Goal: Find specific page/section: Find specific page/section

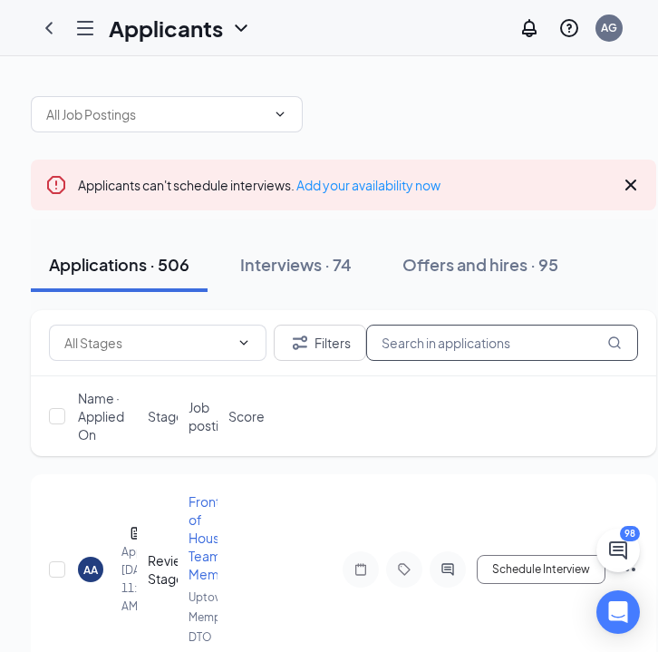
scroll to position [0, 29]
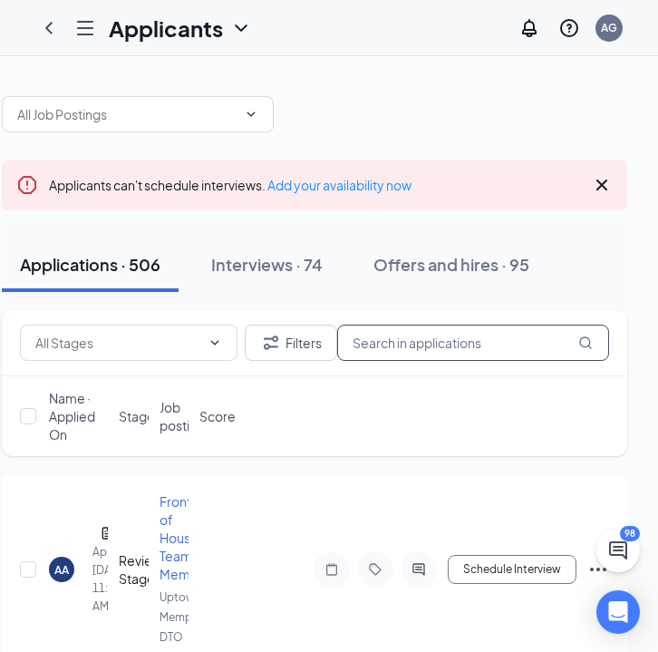
click at [479, 345] on input "text" at bounding box center [473, 342] width 272 height 36
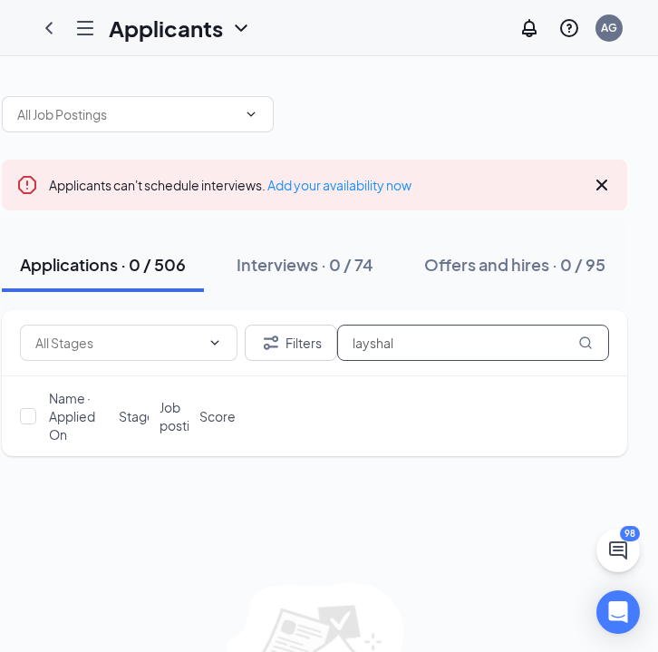
type input "layshala"
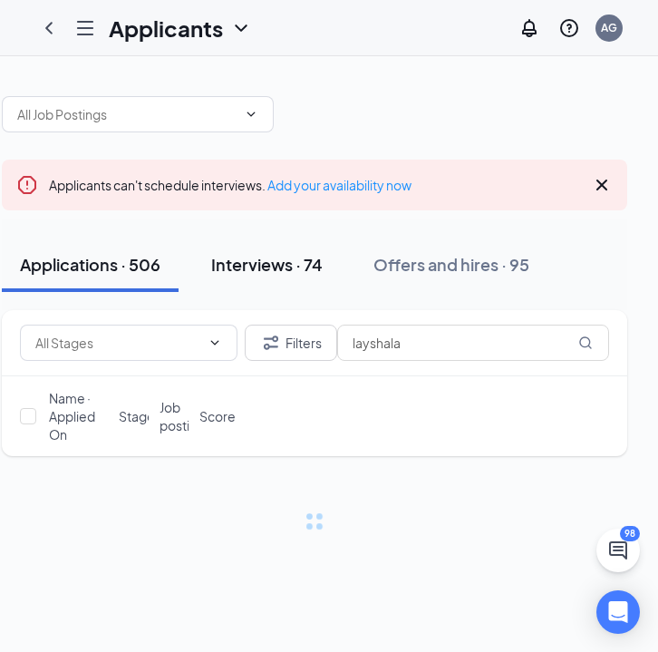
click at [294, 272] on div "Interviews · 74" at bounding box center [266, 264] width 111 height 23
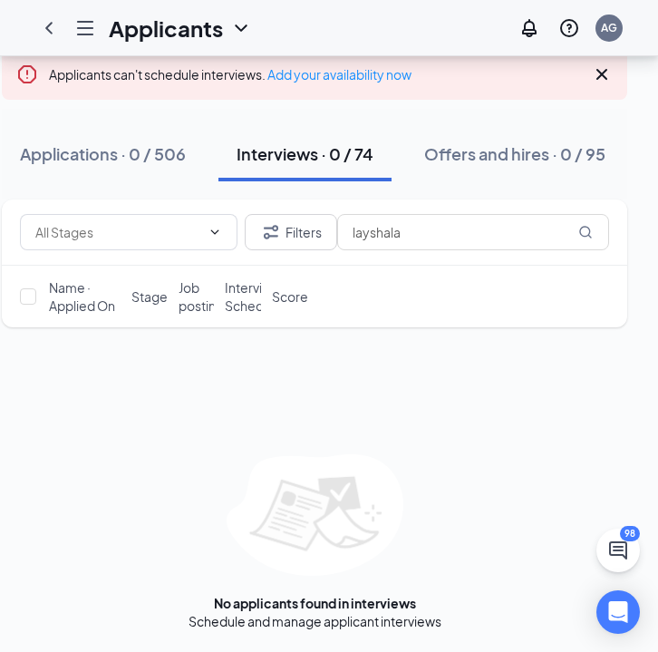
scroll to position [111, 0]
click at [415, 230] on input "layshala" at bounding box center [473, 232] width 272 height 36
type input "l"
click at [377, 232] on input "sassafras" at bounding box center [473, 232] width 272 height 36
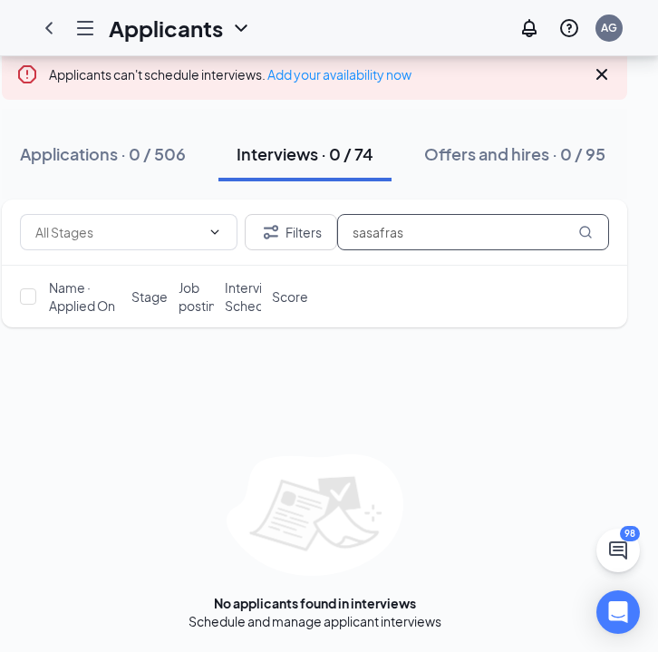
scroll to position [111, 0]
type input "sasafras"
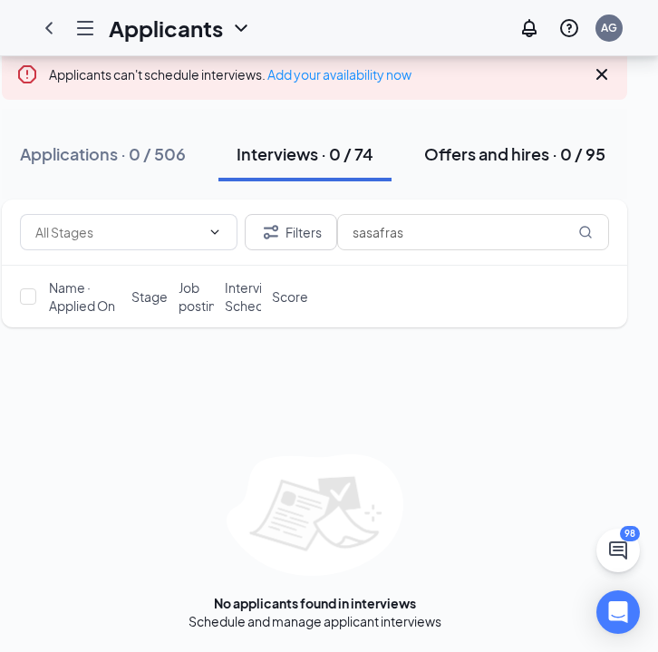
click at [508, 164] on div "Offers and hires · 0 / 95" at bounding box center [514, 153] width 181 height 23
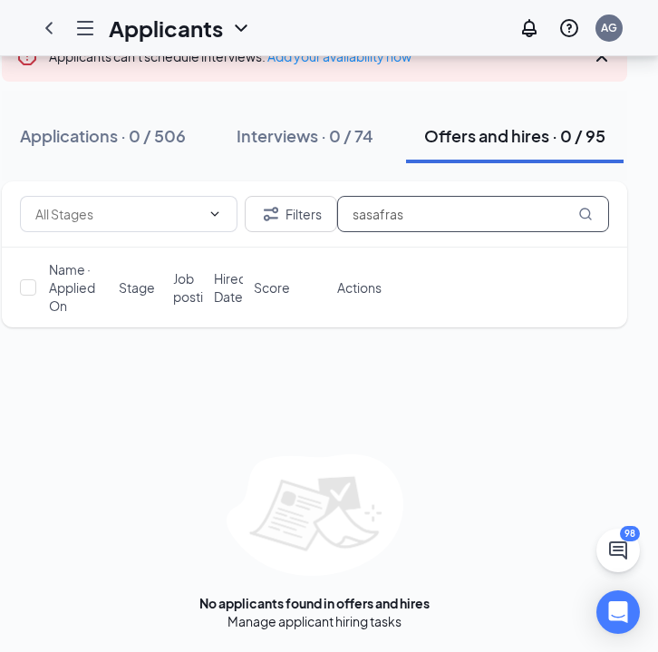
scroll to position [129, 0]
click at [337, 140] on div "Interviews · 0 / 74" at bounding box center [305, 135] width 137 height 23
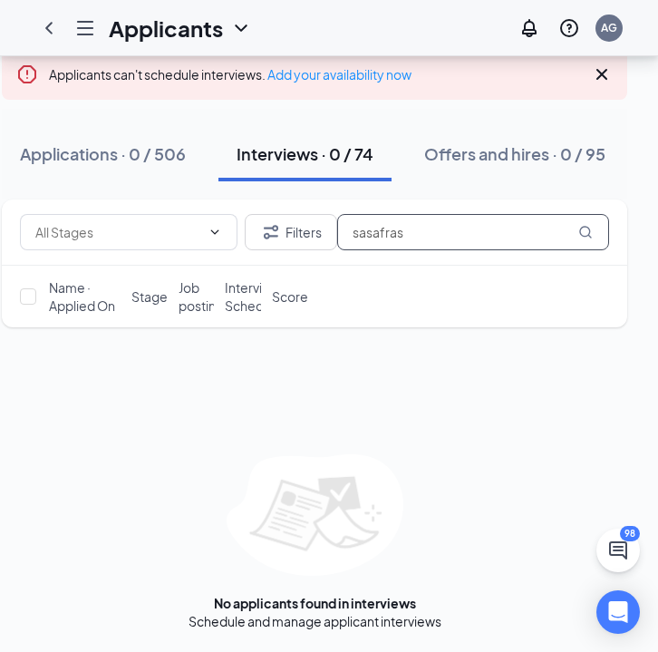
scroll to position [111, 0]
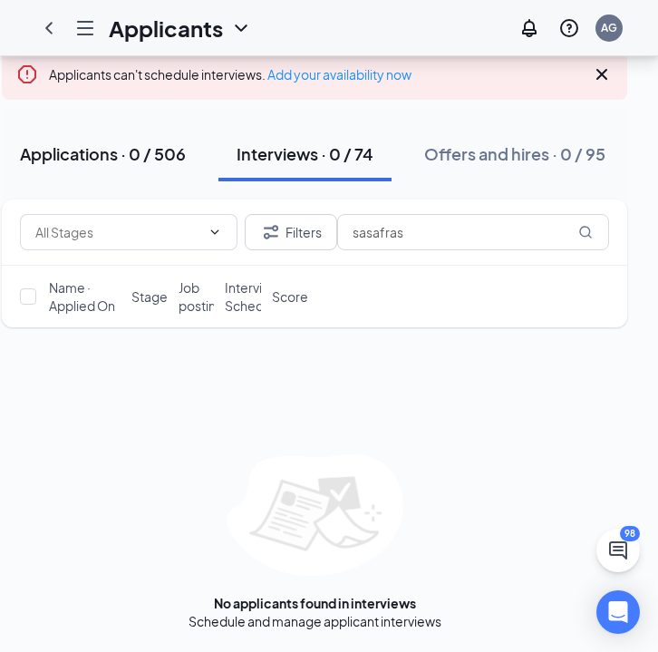
click at [138, 152] on div "Applications · 0 / 506" at bounding box center [103, 153] width 166 height 23
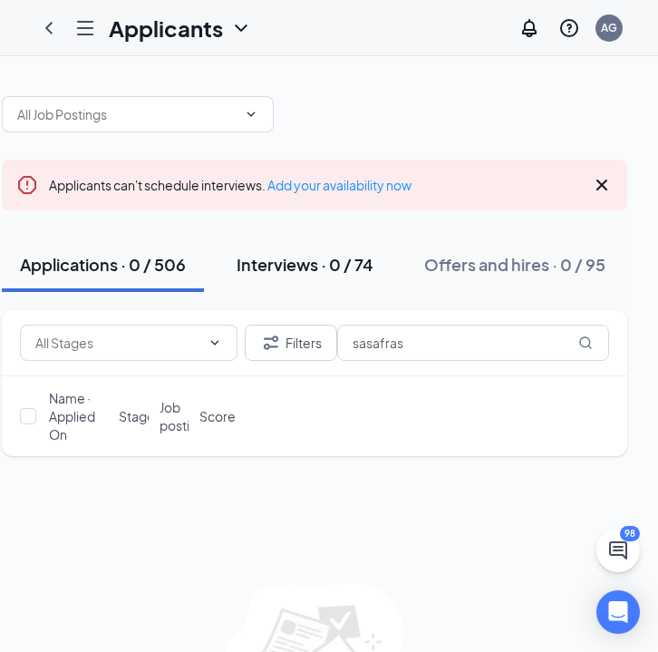
click at [359, 255] on div "Interviews · 0 / 74" at bounding box center [305, 264] width 137 height 23
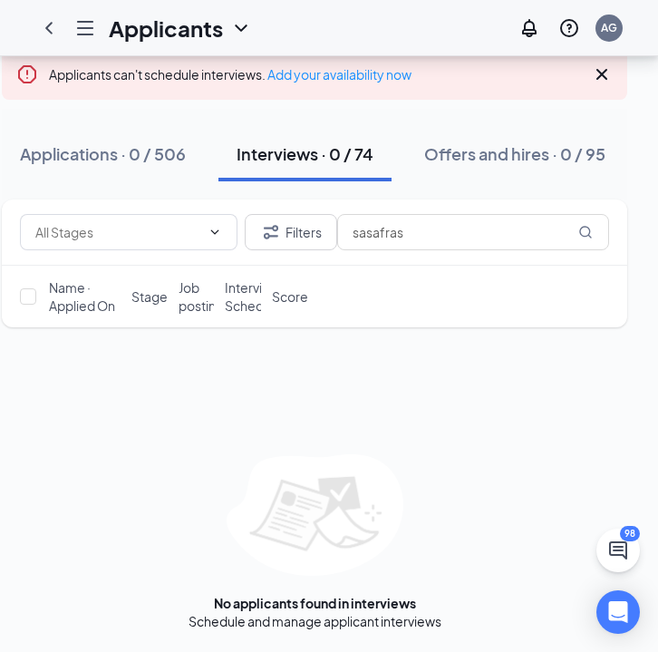
scroll to position [111, 0]
click at [498, 169] on button "Offers and hires · 0 / 95" at bounding box center [515, 154] width 218 height 54
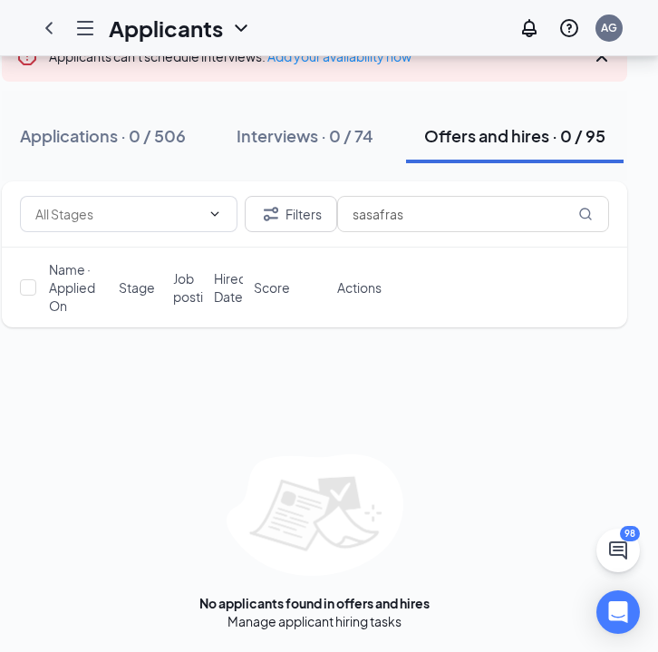
scroll to position [129, 0]
click at [361, 141] on div "Interviews · 0 / 74" at bounding box center [305, 135] width 137 height 23
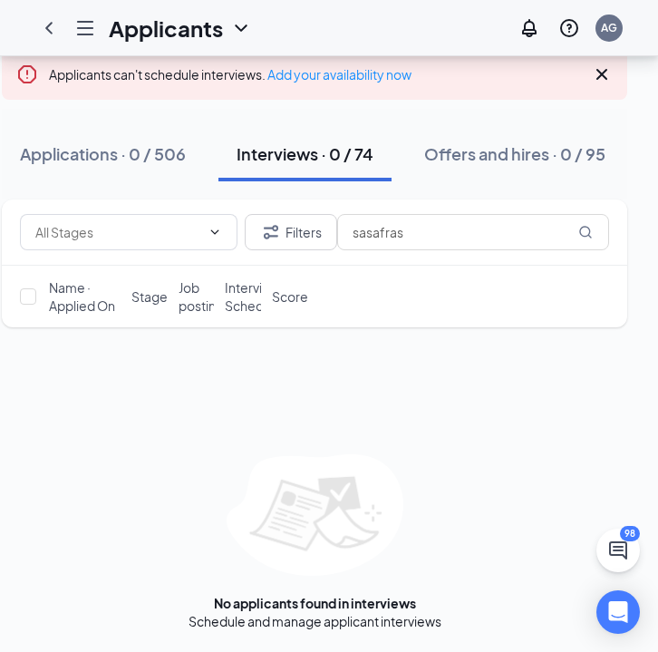
scroll to position [111, 0]
click at [479, 162] on div "Offers and hires · 0 / 95" at bounding box center [514, 153] width 181 height 23
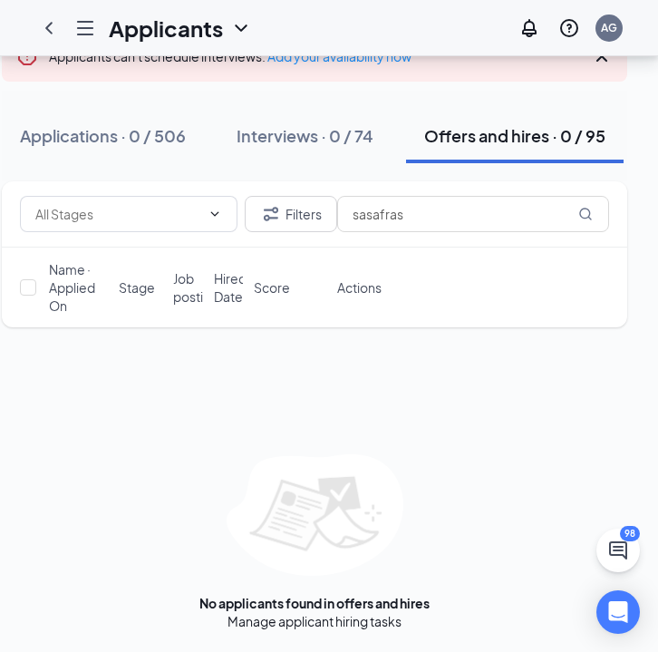
scroll to position [129, 0]
click at [319, 152] on button "Interviews · 0 / 74" at bounding box center [304, 136] width 173 height 54
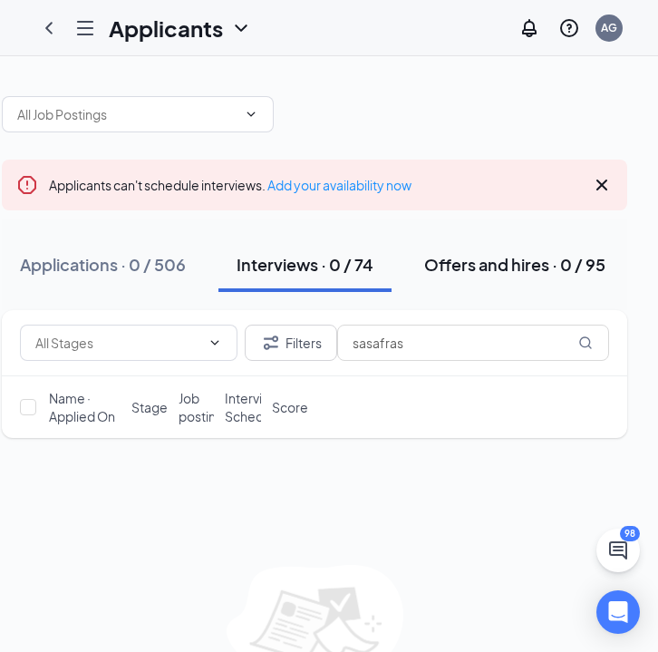
click at [510, 269] on div "Offers and hires · 0 / 95" at bounding box center [514, 264] width 181 height 23
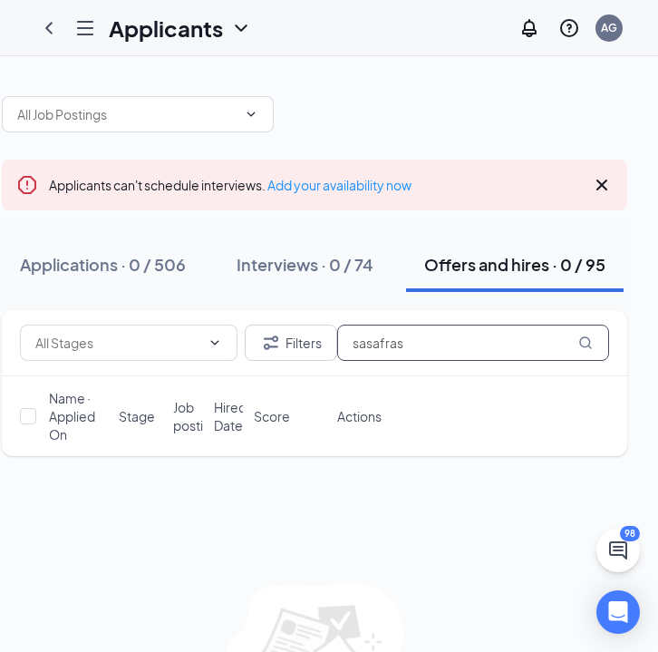
click at [379, 342] on input "sasafras" at bounding box center [473, 342] width 272 height 36
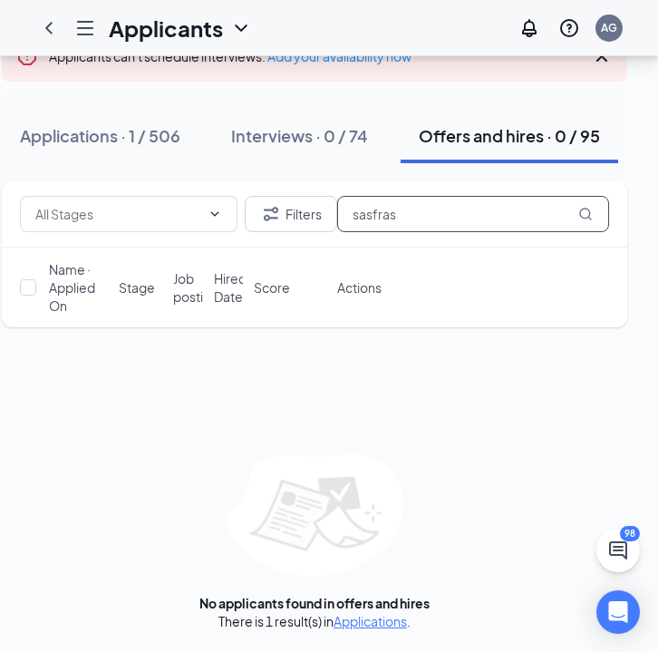
scroll to position [129, 0]
type input "sasfras"
click at [374, 623] on link "Applications" at bounding box center [370, 621] width 73 height 16
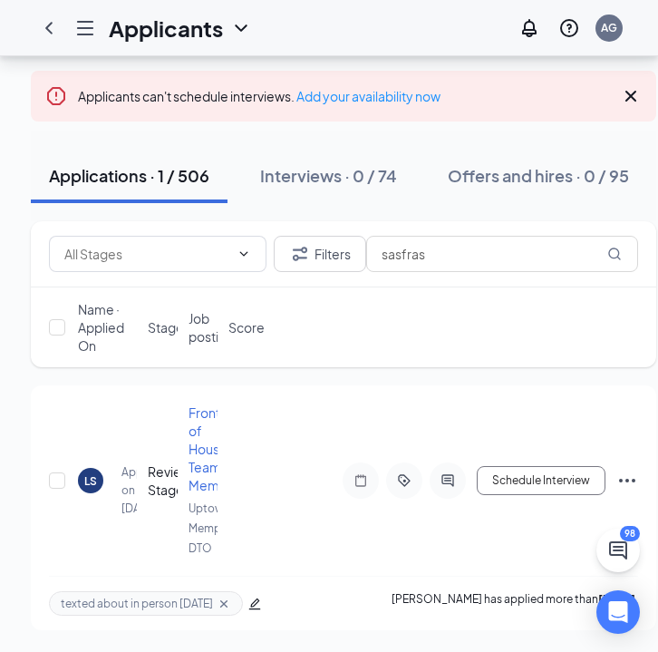
scroll to position [89, 0]
click at [375, 178] on div "Interviews · 0 / 74" at bounding box center [328, 175] width 137 height 23
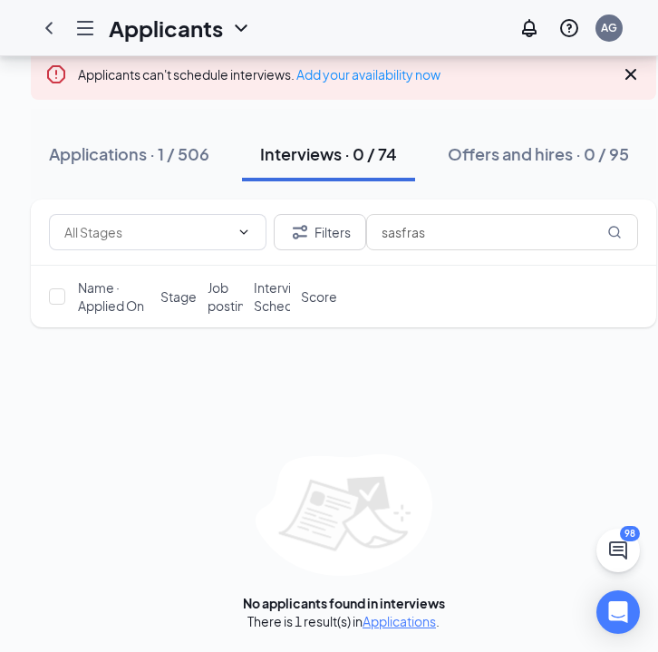
scroll to position [111, 0]
click at [412, 620] on link "Applications" at bounding box center [399, 621] width 73 height 16
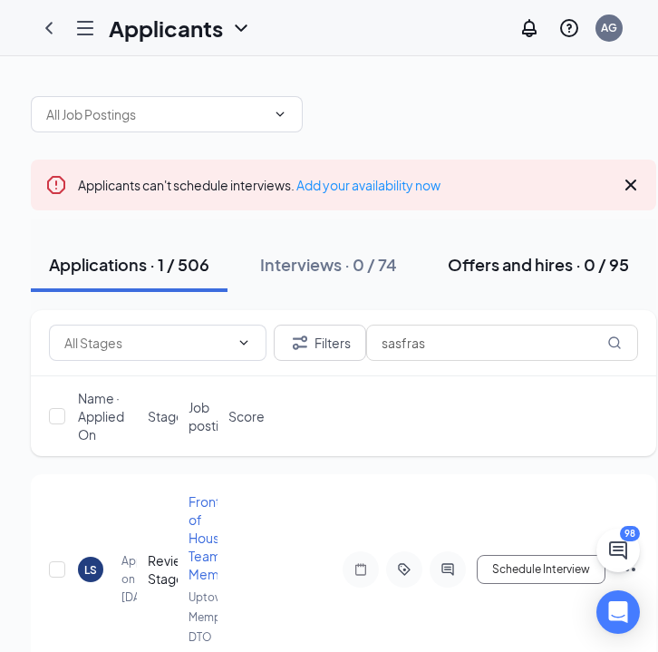
click at [463, 269] on div "Offers and hires · 0 / 95" at bounding box center [538, 264] width 181 height 23
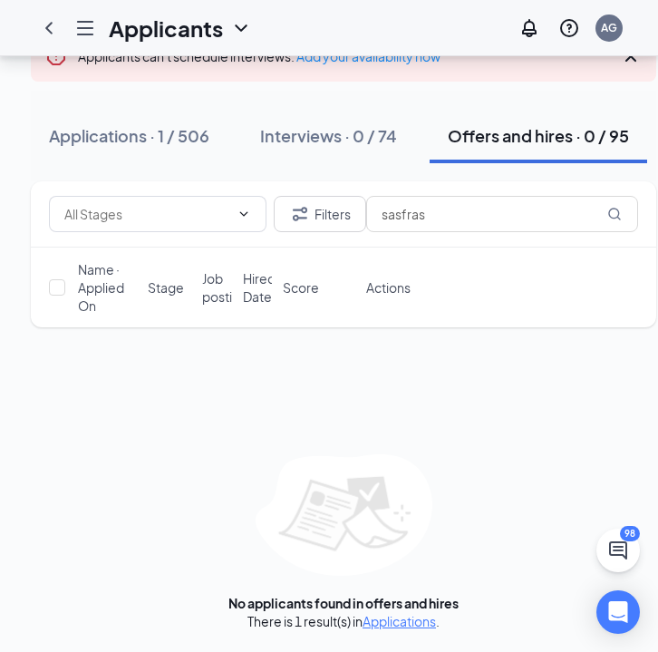
scroll to position [129, 0]
click at [397, 617] on link "Applications" at bounding box center [399, 621] width 73 height 16
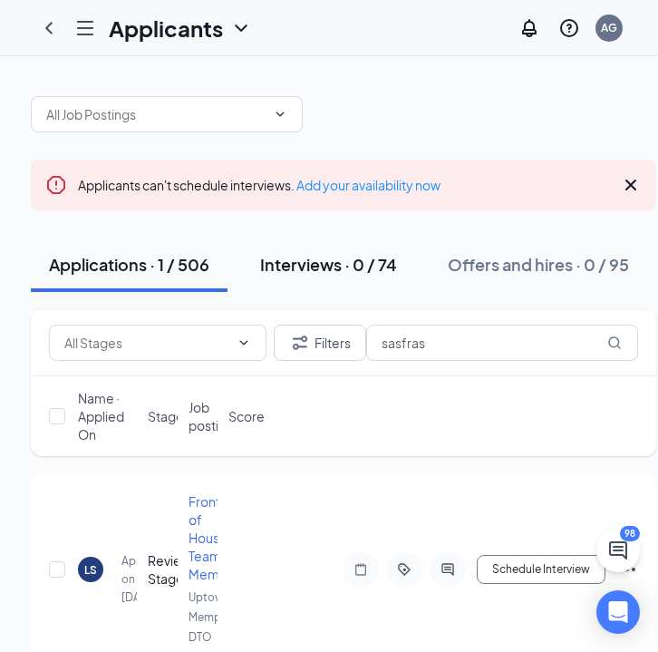
click at [366, 267] on div "Interviews · 0 / 74" at bounding box center [328, 264] width 137 height 23
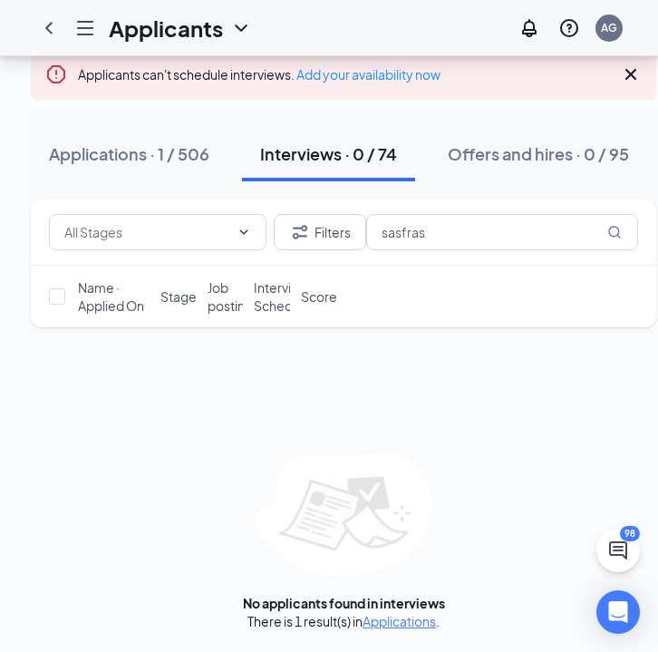
scroll to position [111, 0]
click at [392, 621] on link "Applications" at bounding box center [399, 621] width 73 height 16
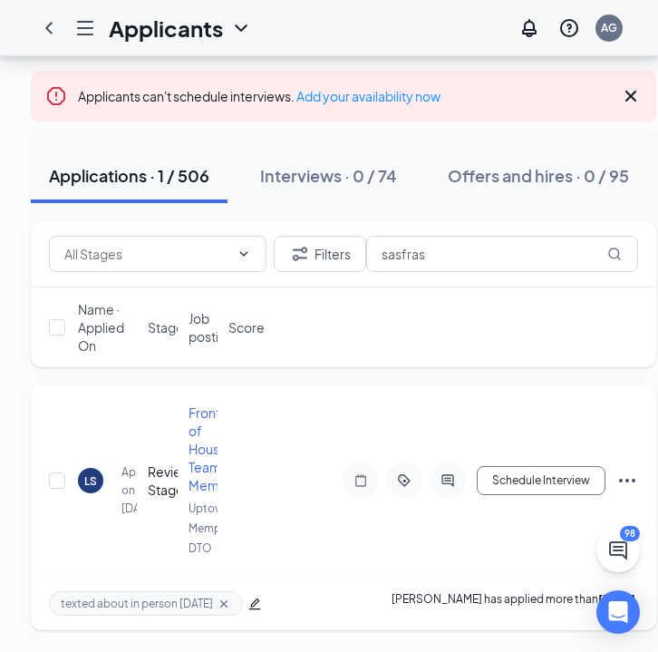
scroll to position [89, 0]
click at [95, 477] on div "LS" at bounding box center [90, 480] width 13 height 15
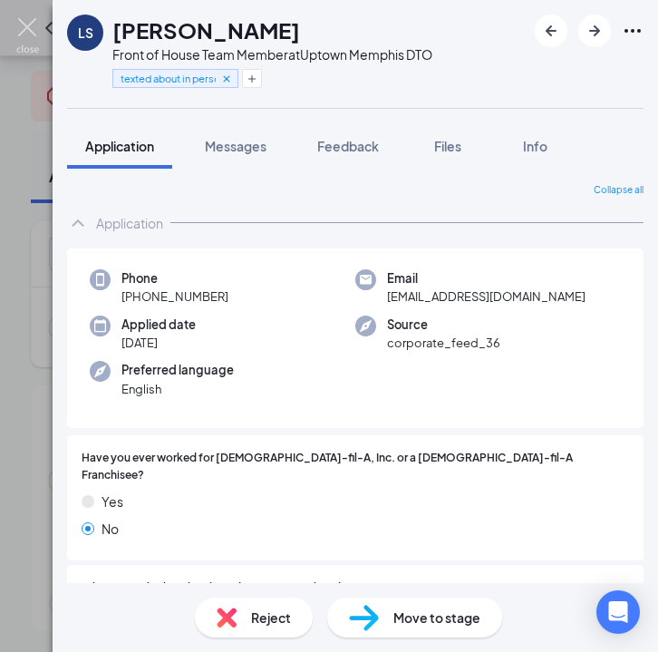
click at [29, 32] on img at bounding box center [27, 35] width 23 height 35
